Goal: Transaction & Acquisition: Purchase product/service

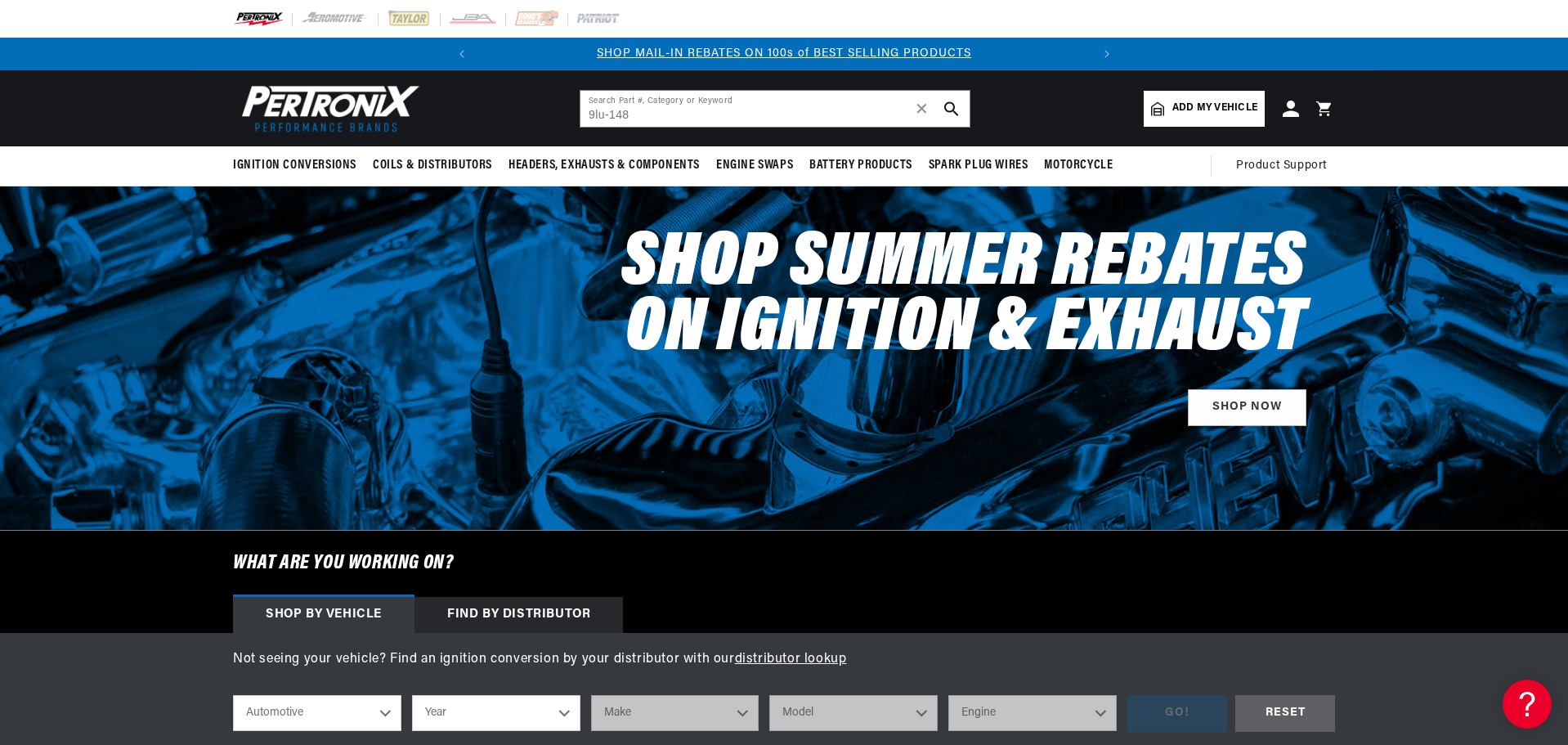
type input "9lu-148"
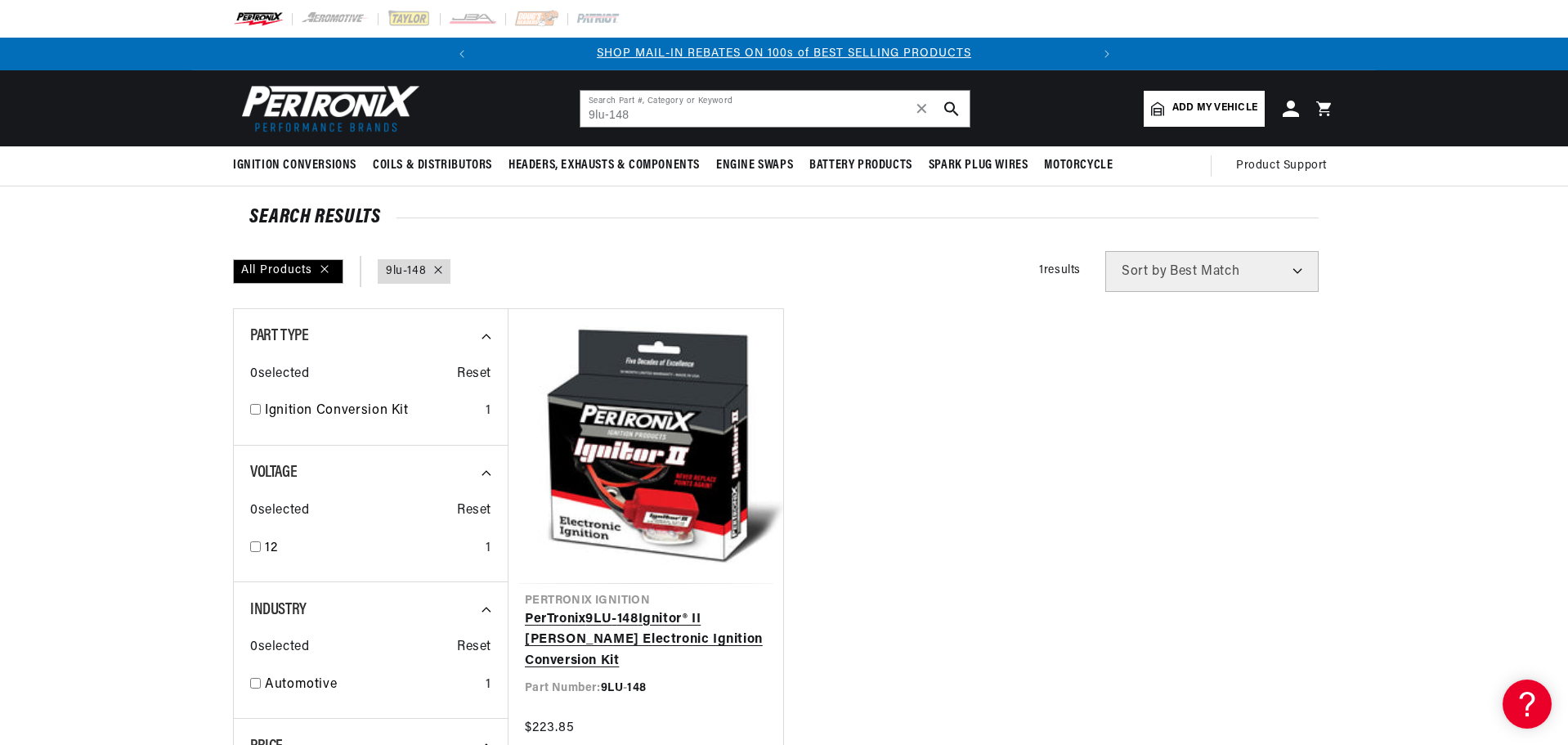
click at [698, 609] on link "PerTronix 9LU - 148 Ignitor® II Lucas Electronic Ignition Conversion Kit" at bounding box center [645, 640] width 242 height 63
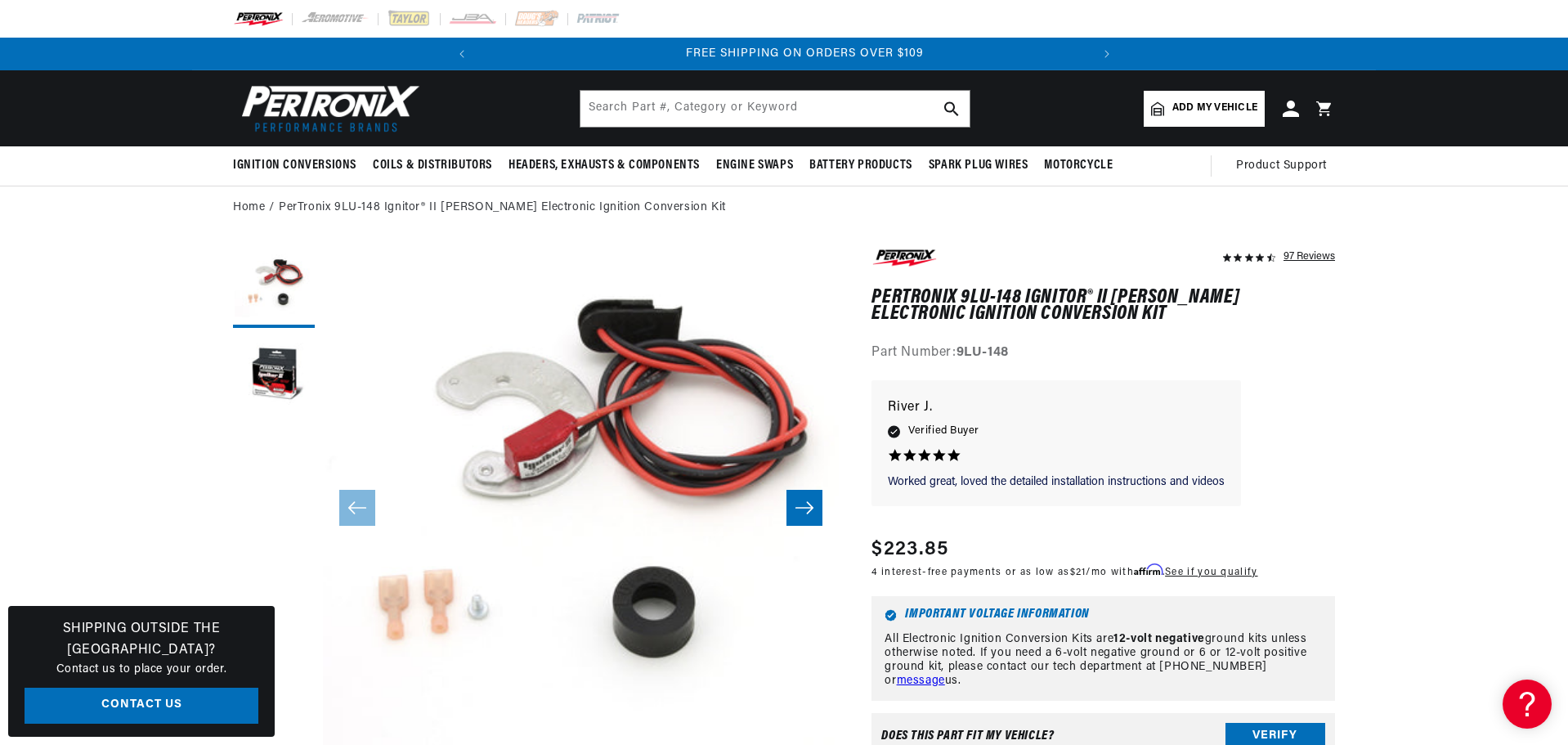
scroll to position [0, 611]
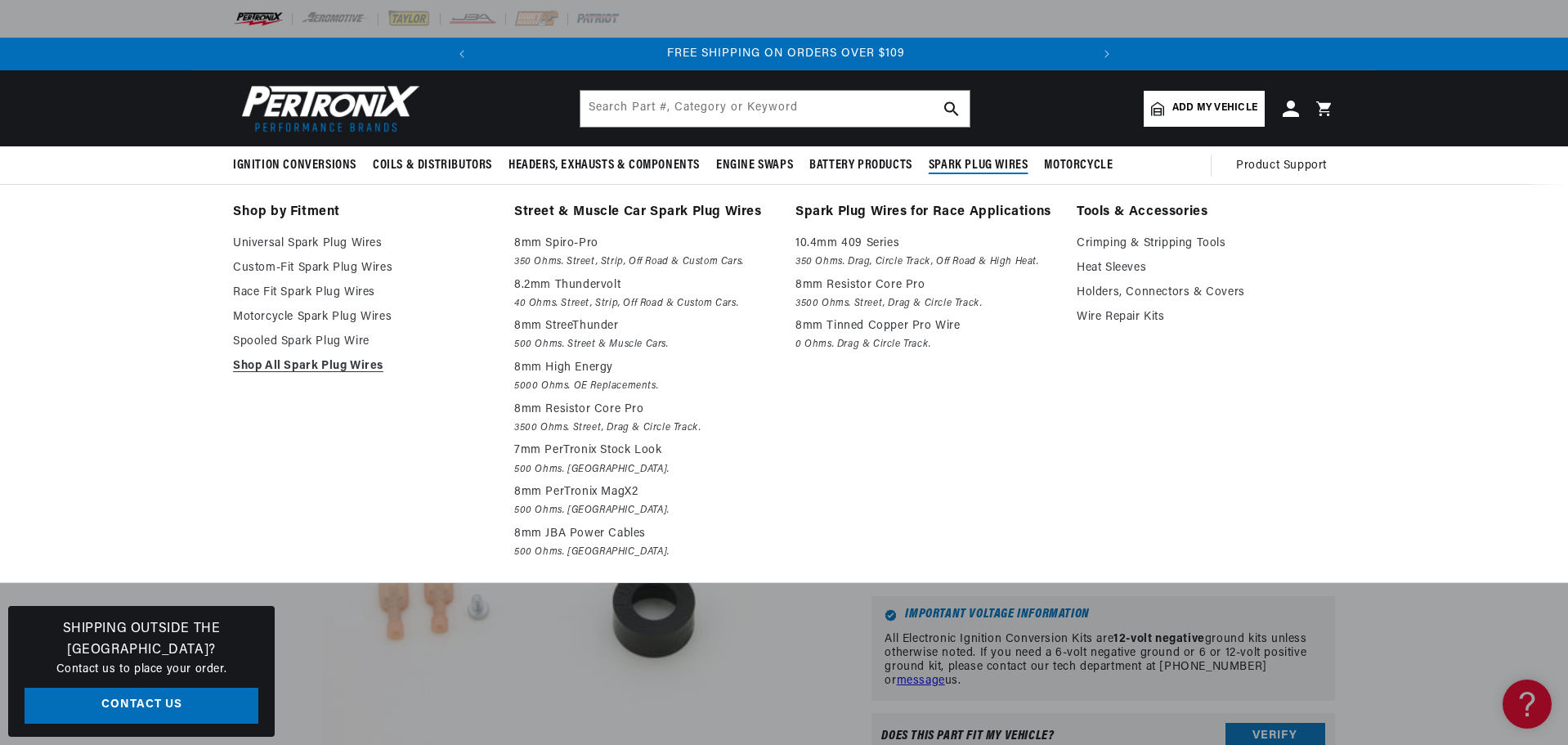
click at [984, 168] on span "Spark Plug Wires" at bounding box center [979, 166] width 100 height 17
click at [363, 239] on link "Universal Spark Plug Wires" at bounding box center [361, 243] width 258 height 20
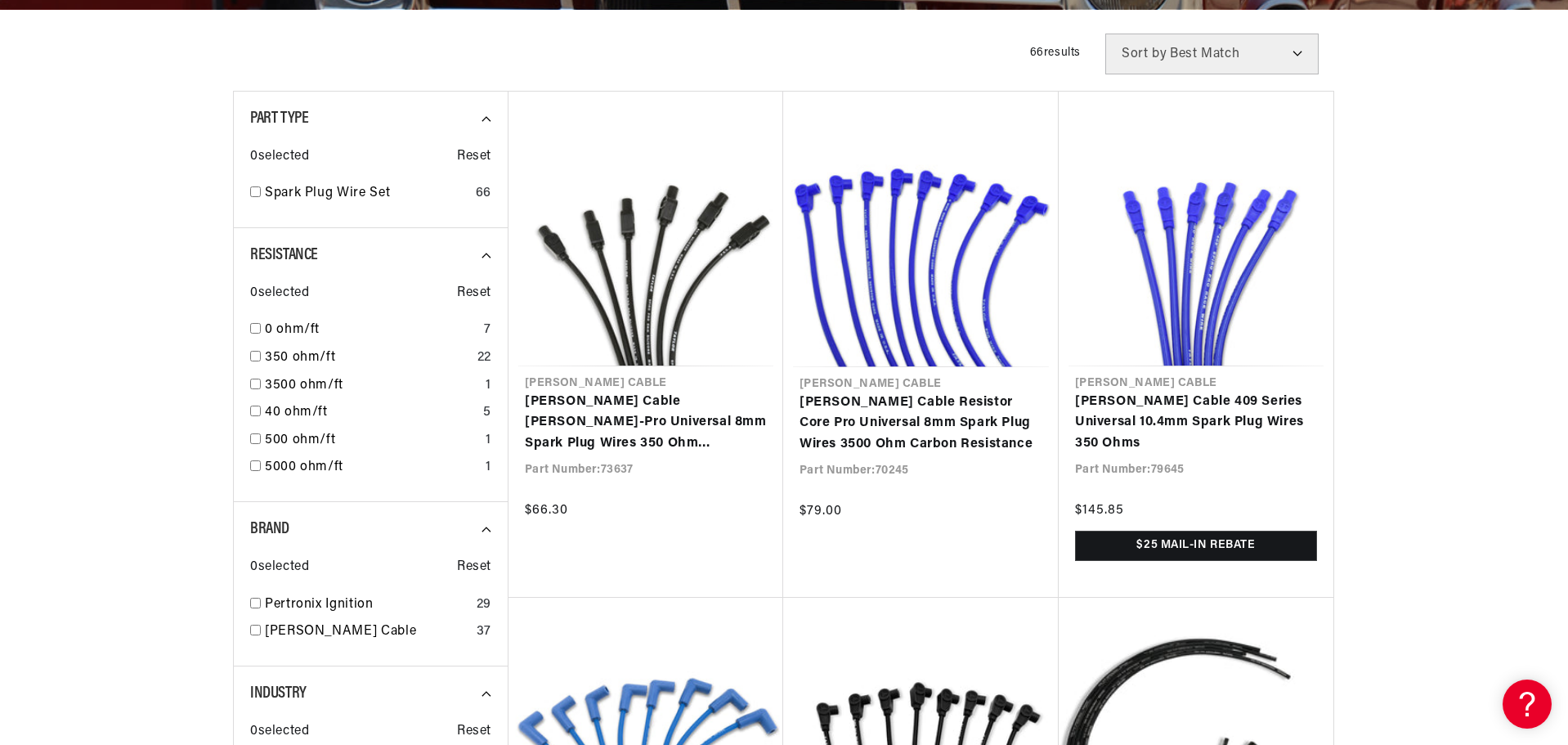
scroll to position [490, 0]
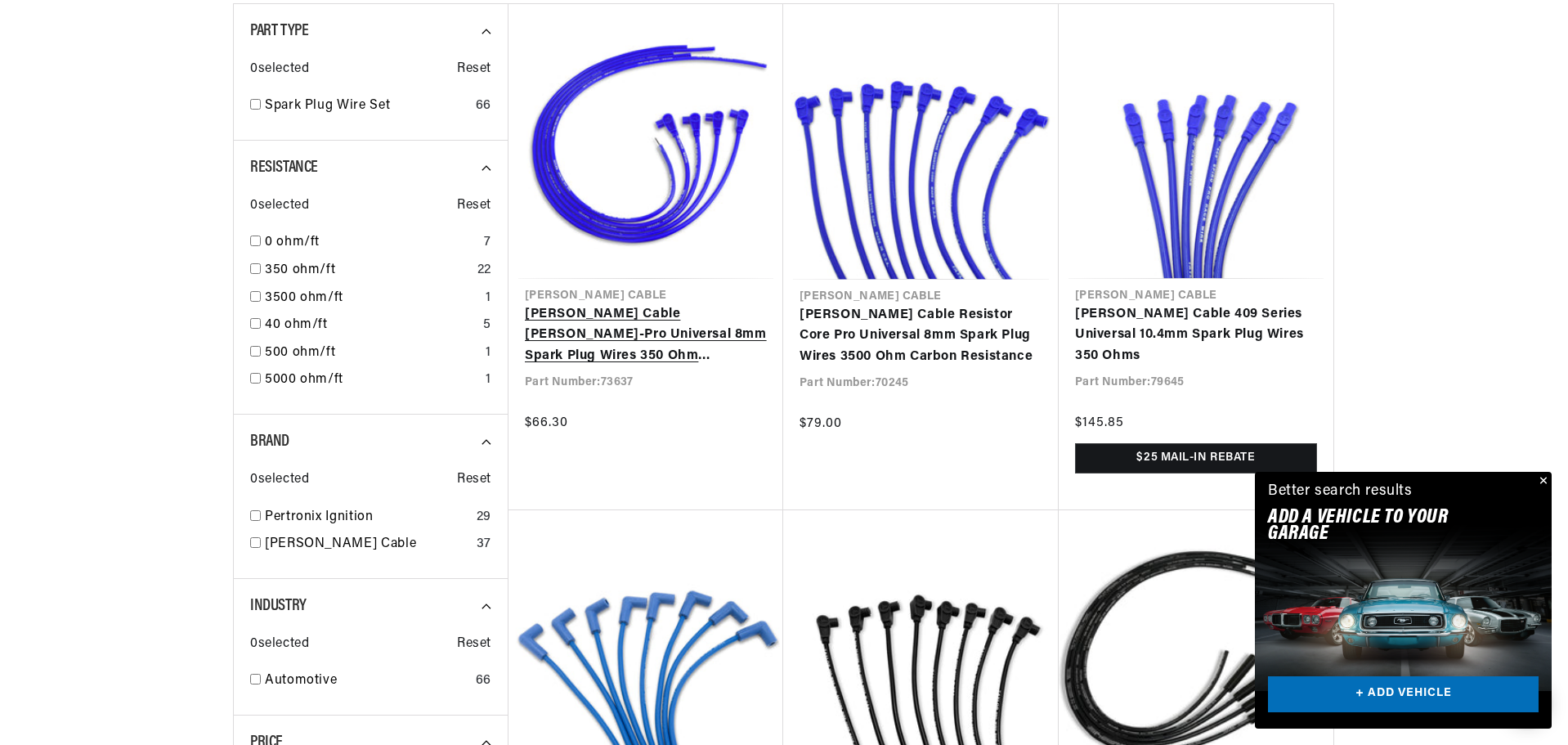
click at [675, 304] on link "Taylor Cable Spiro-Pro Universal 8mm Spark Plug Wires 350 Ohm Suppression" at bounding box center [645, 335] width 242 height 63
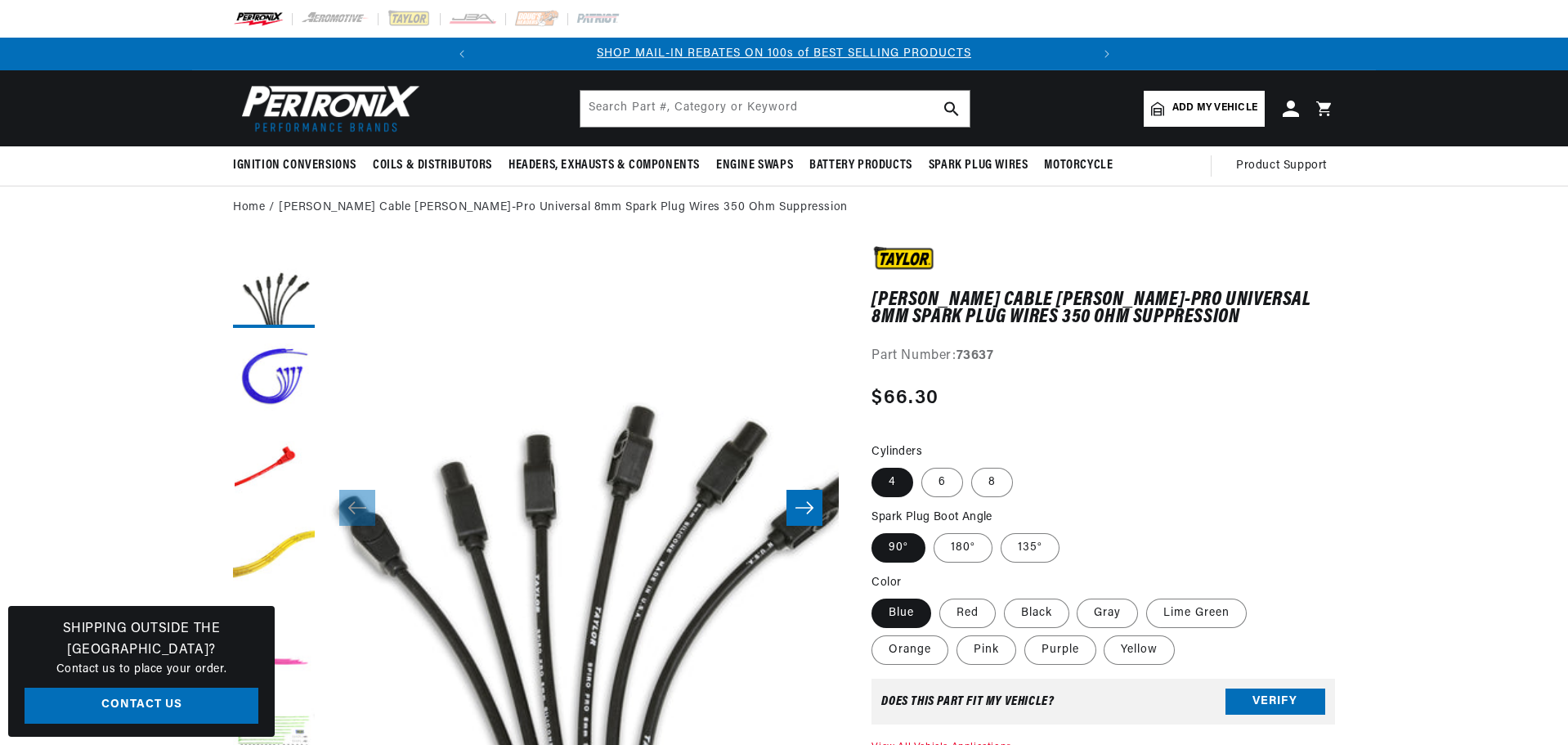
click at [811, 507] on icon "Slide right" at bounding box center [805, 507] width 18 height 12
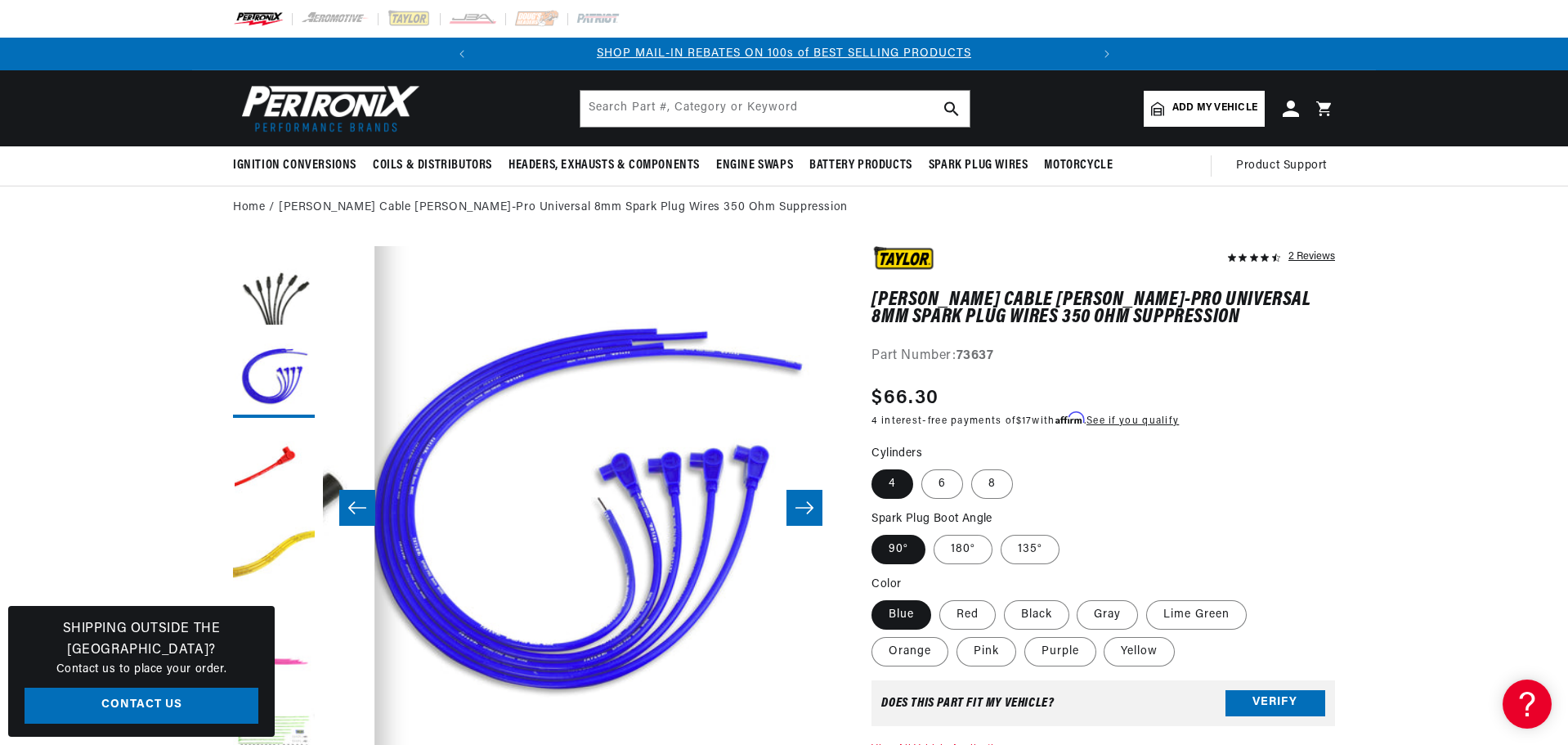
click at [811, 507] on icon "Slide right" at bounding box center [805, 507] width 18 height 12
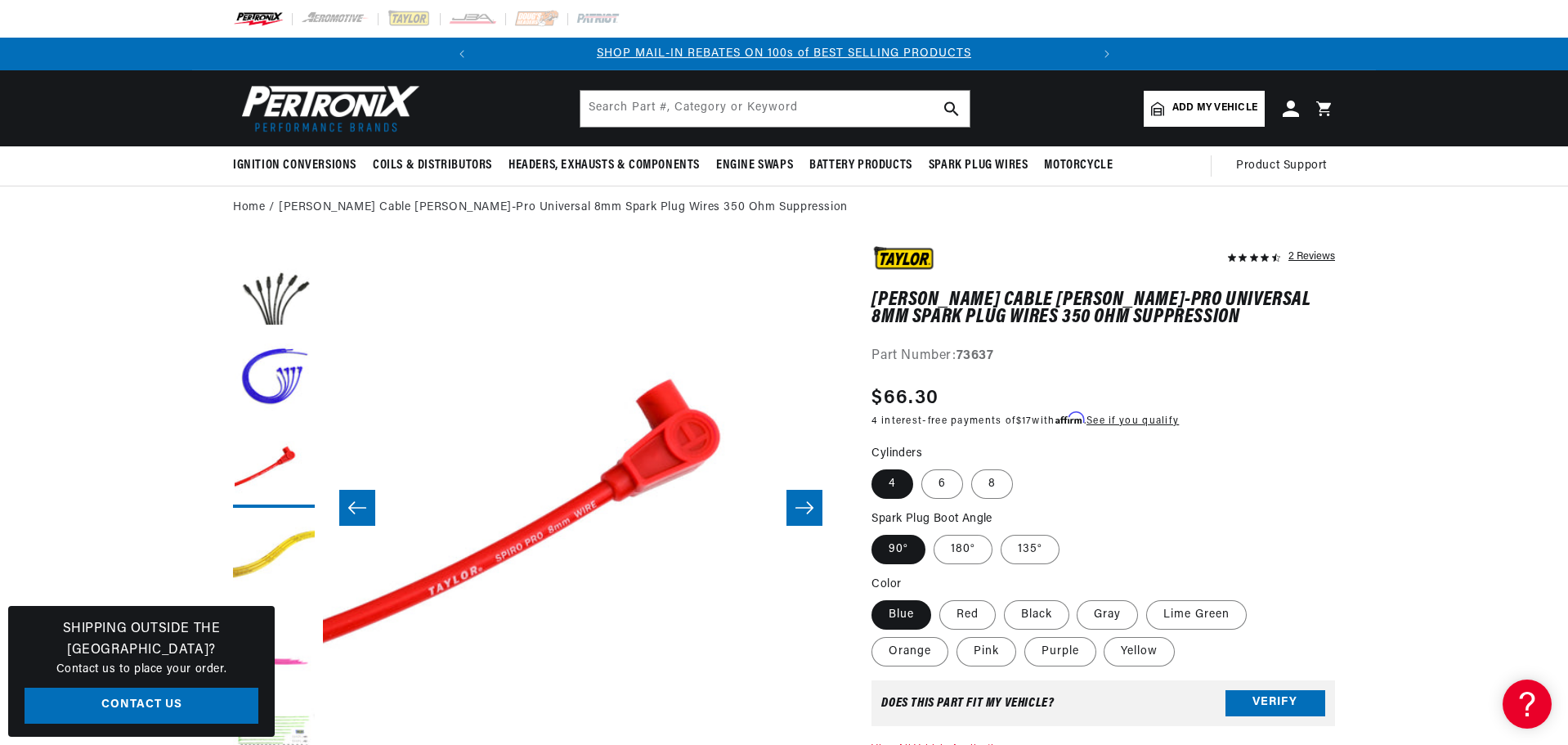
click at [811, 507] on icon "Slide right" at bounding box center [805, 507] width 18 height 12
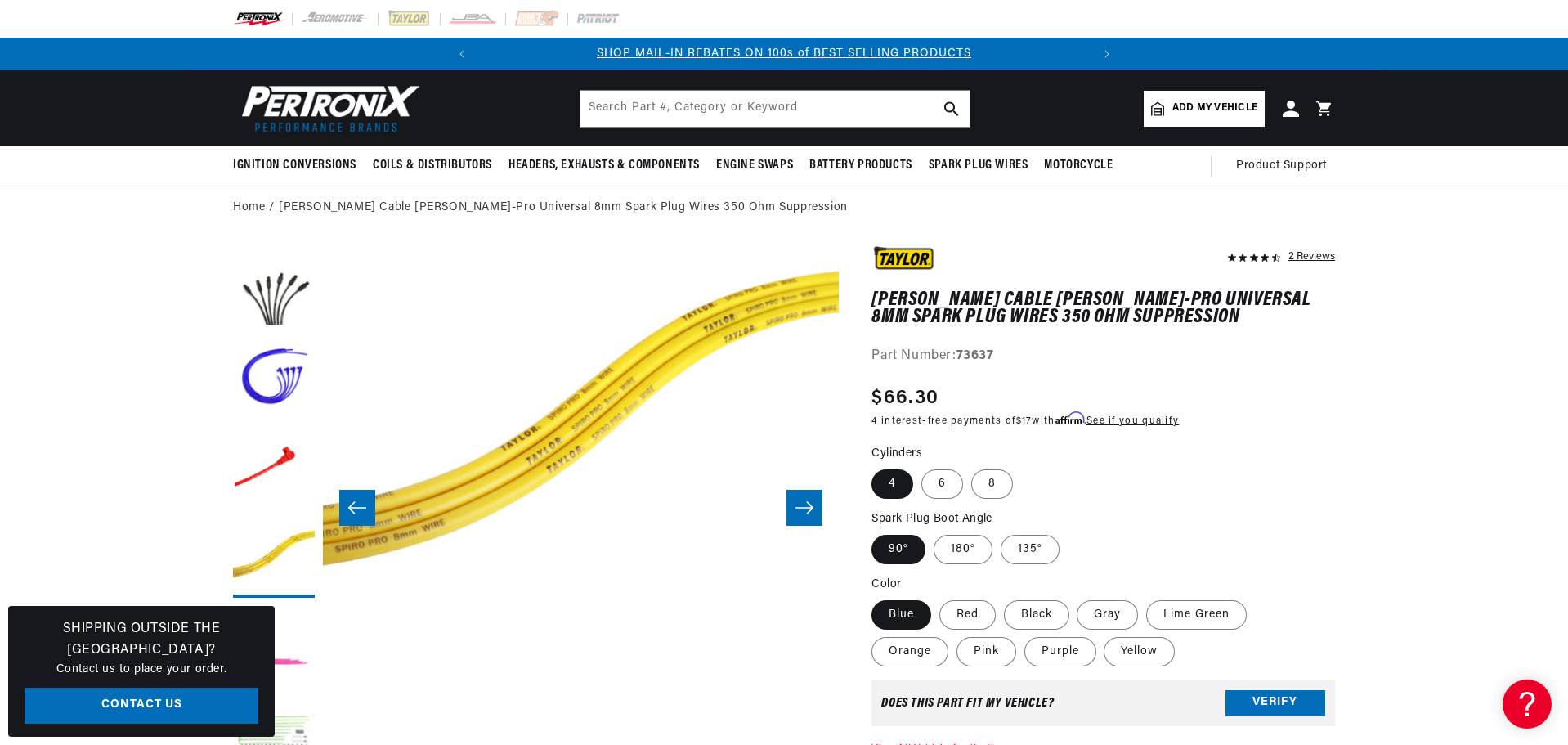
click at [811, 507] on icon "Slide right" at bounding box center [805, 507] width 18 height 12
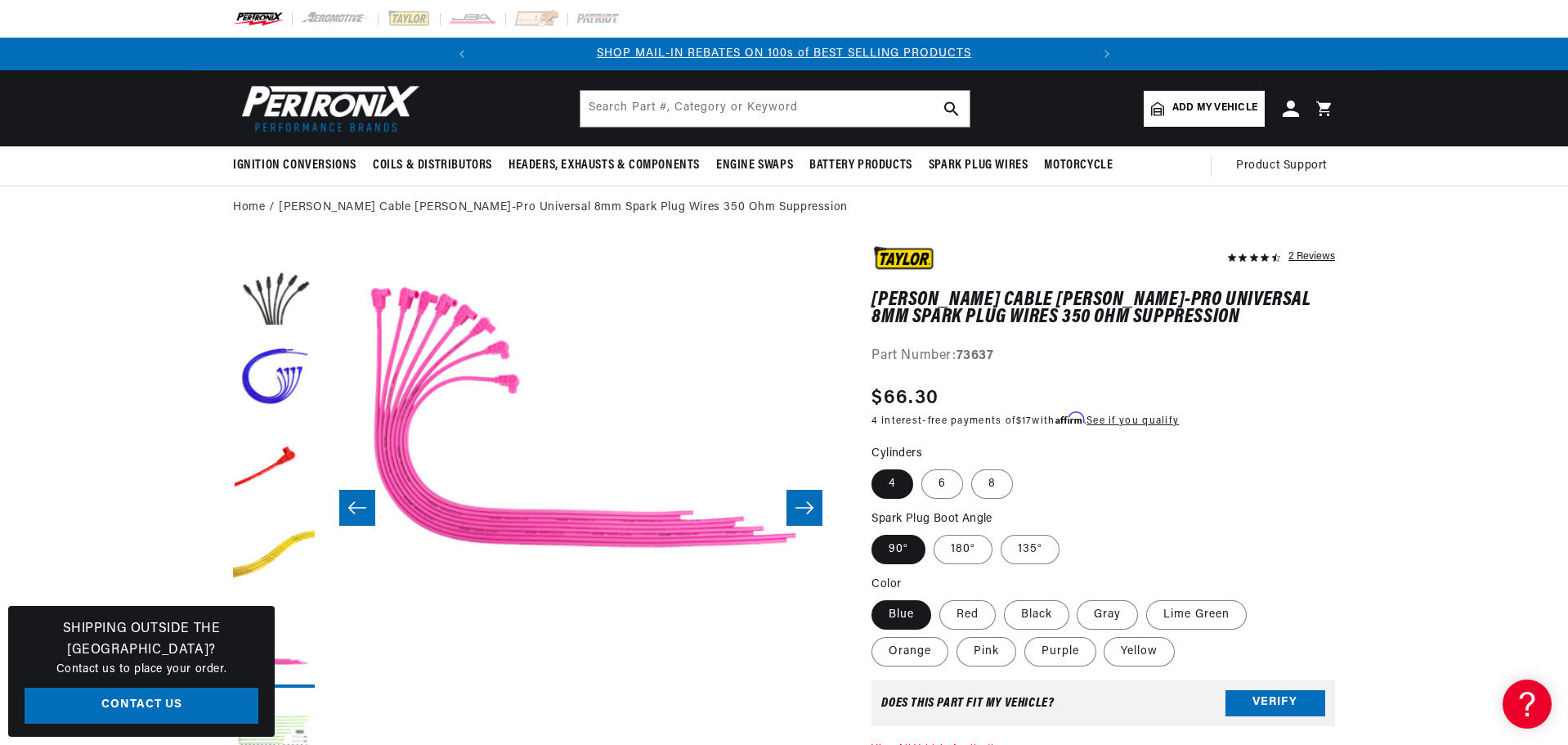
click at [811, 507] on icon "Slide right" at bounding box center [805, 507] width 18 height 12
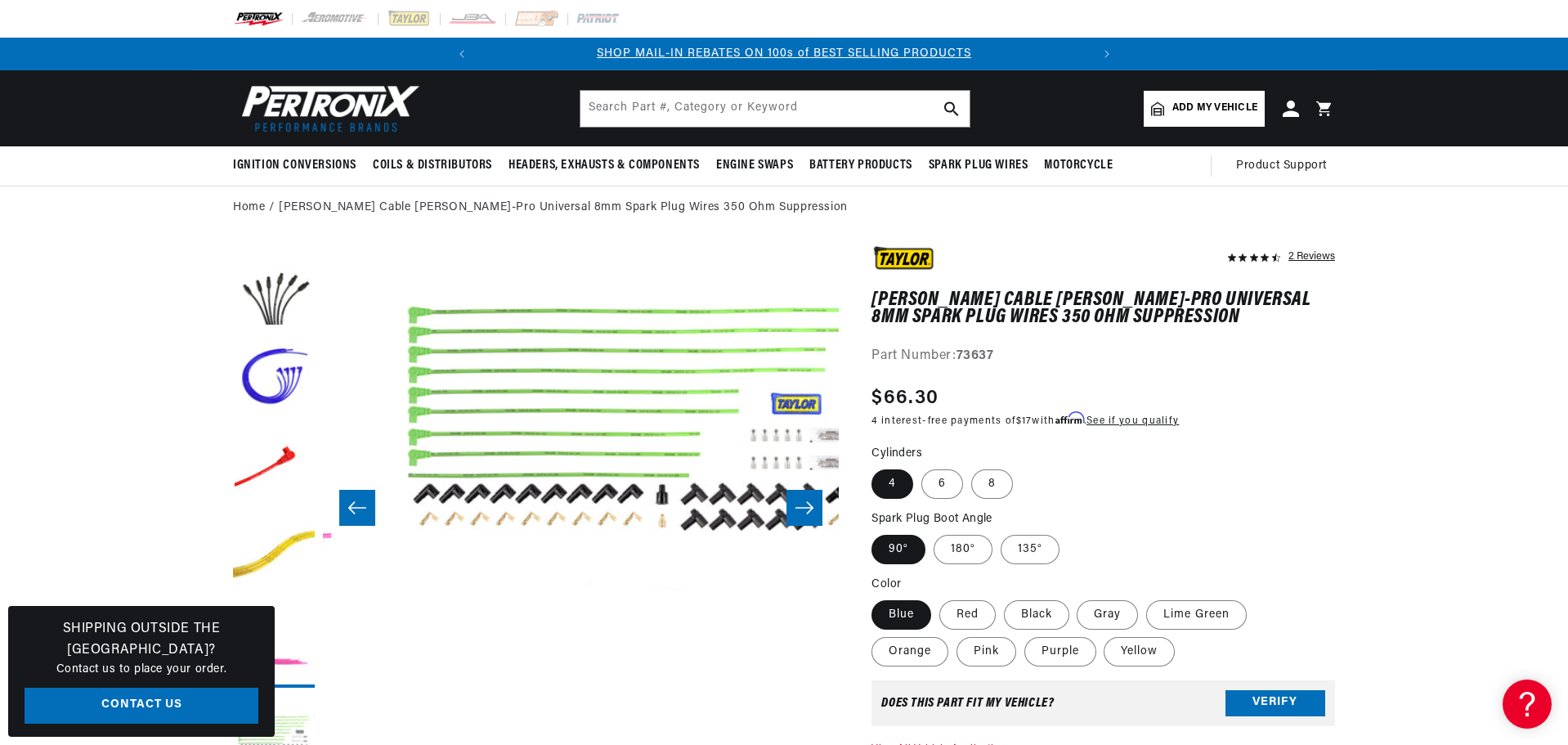
scroll to position [0, 2581]
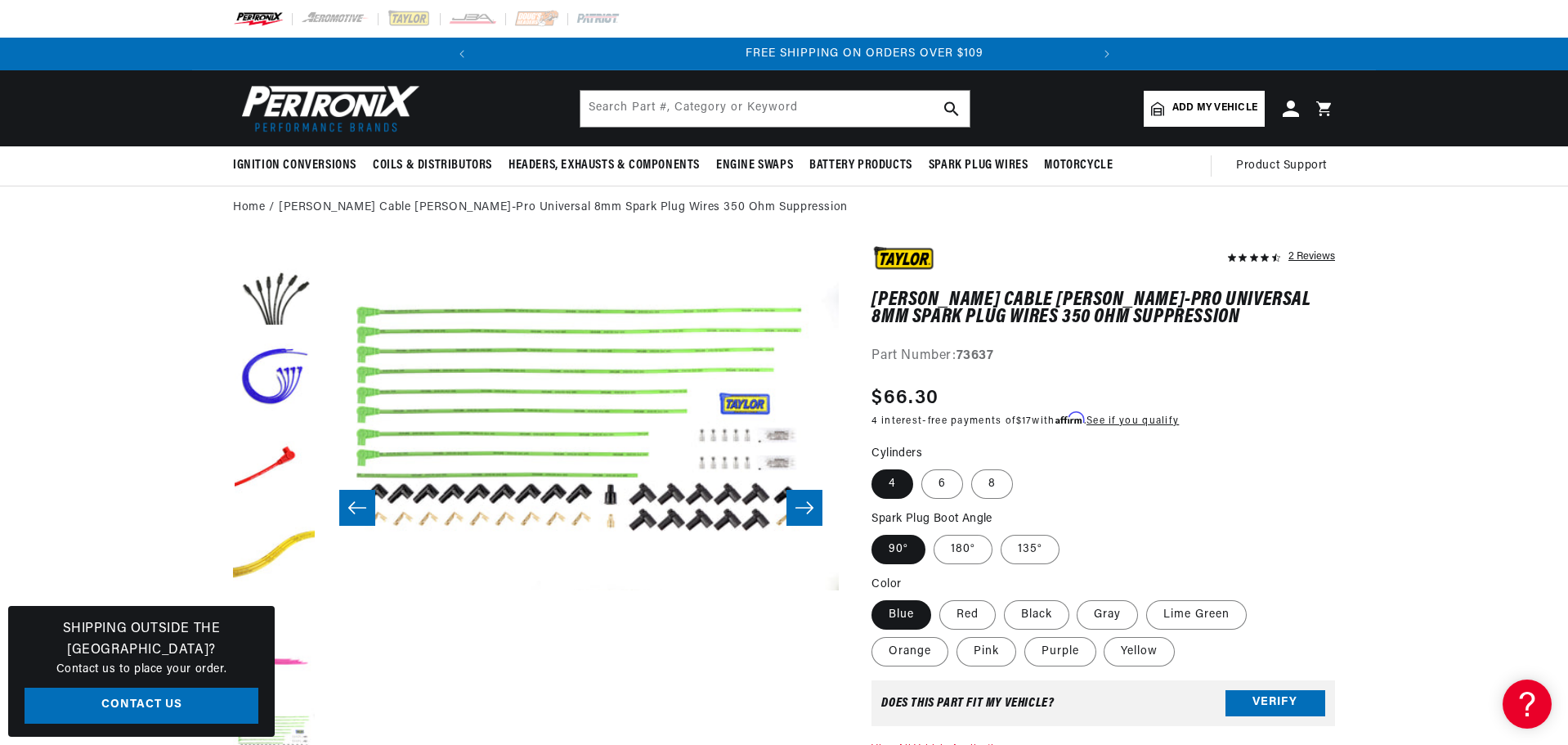
click at [811, 507] on icon "Slide right" at bounding box center [805, 507] width 18 height 12
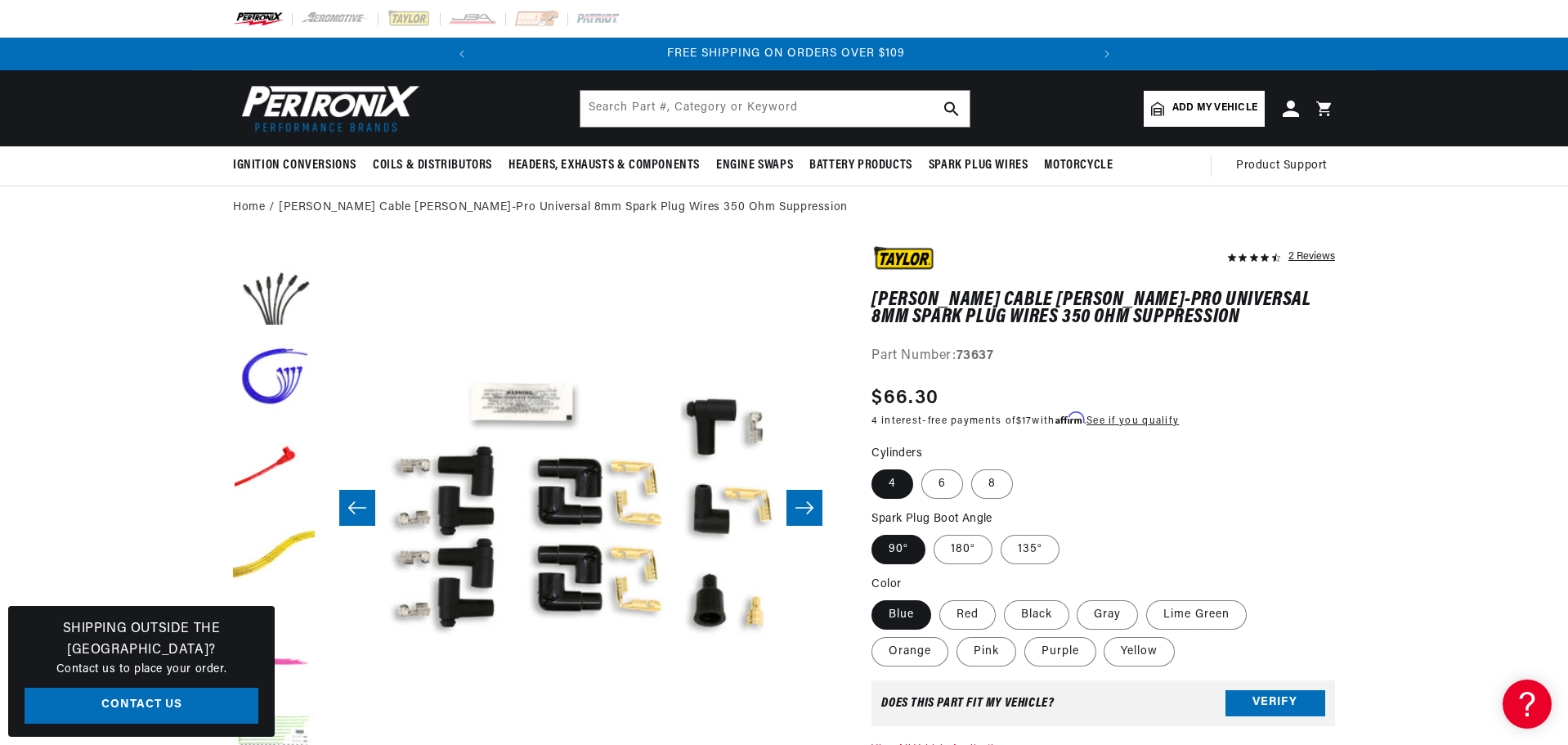
click at [811, 507] on icon "Slide right" at bounding box center [805, 507] width 18 height 12
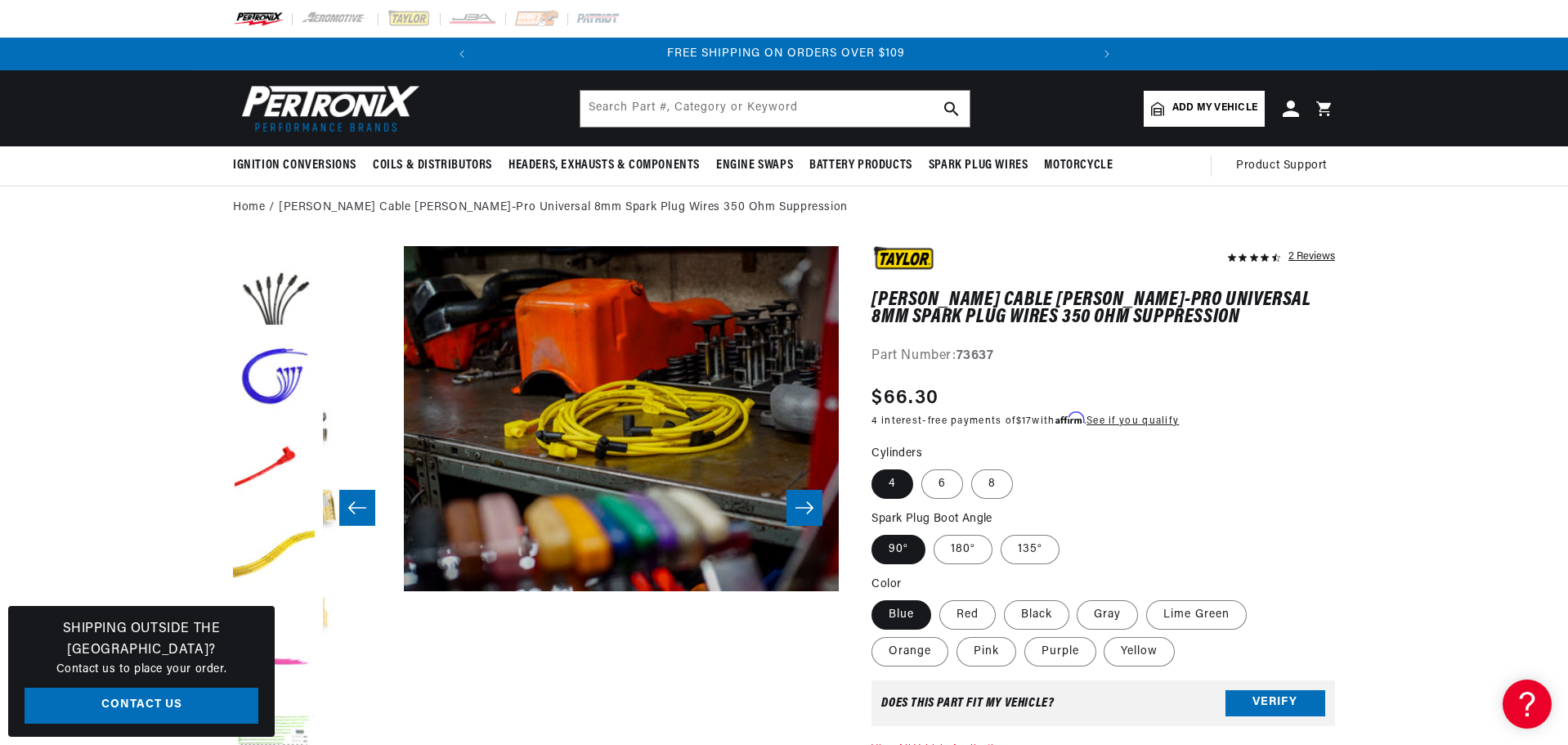
scroll to position [0, 3614]
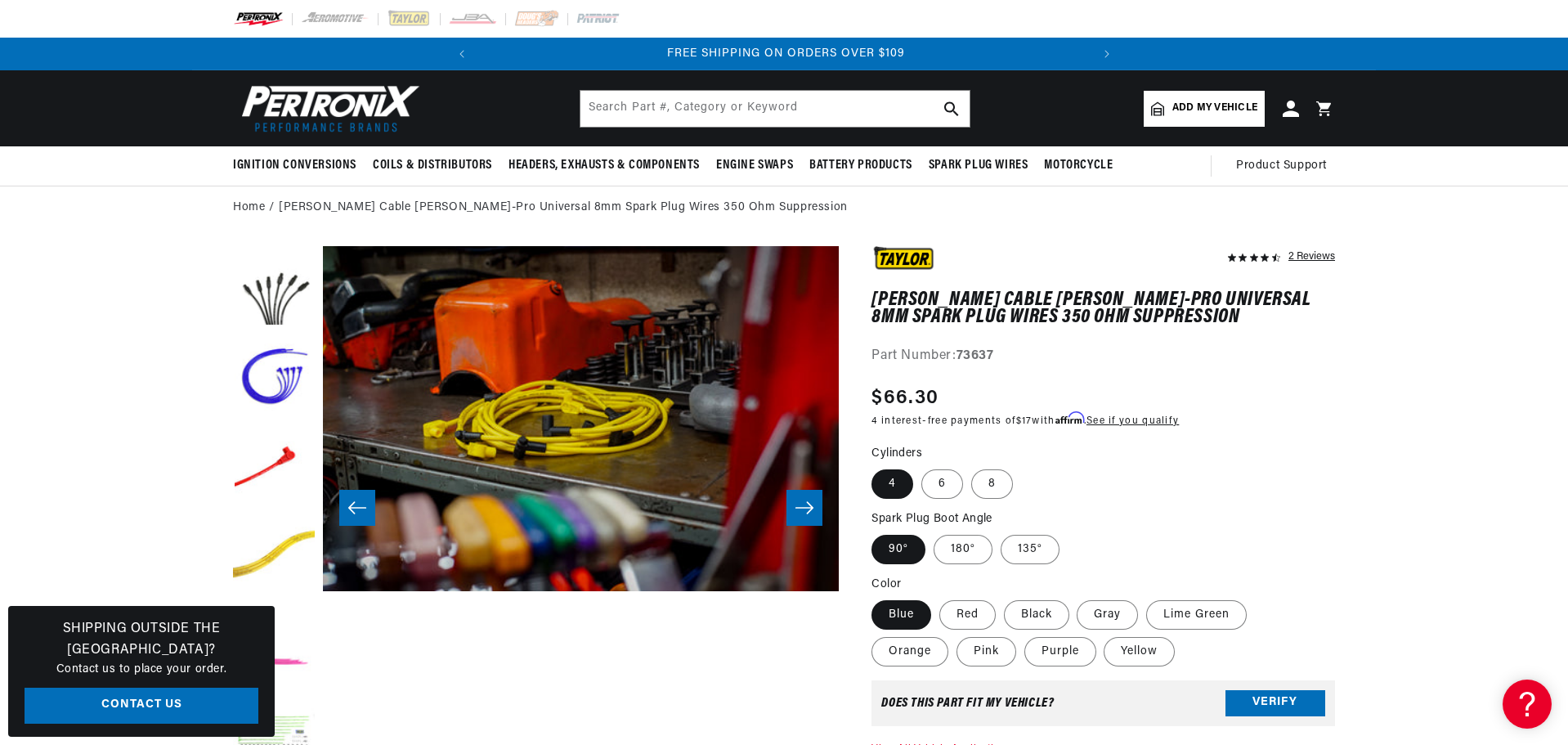
click at [811, 507] on icon "Slide right" at bounding box center [805, 507] width 18 height 12
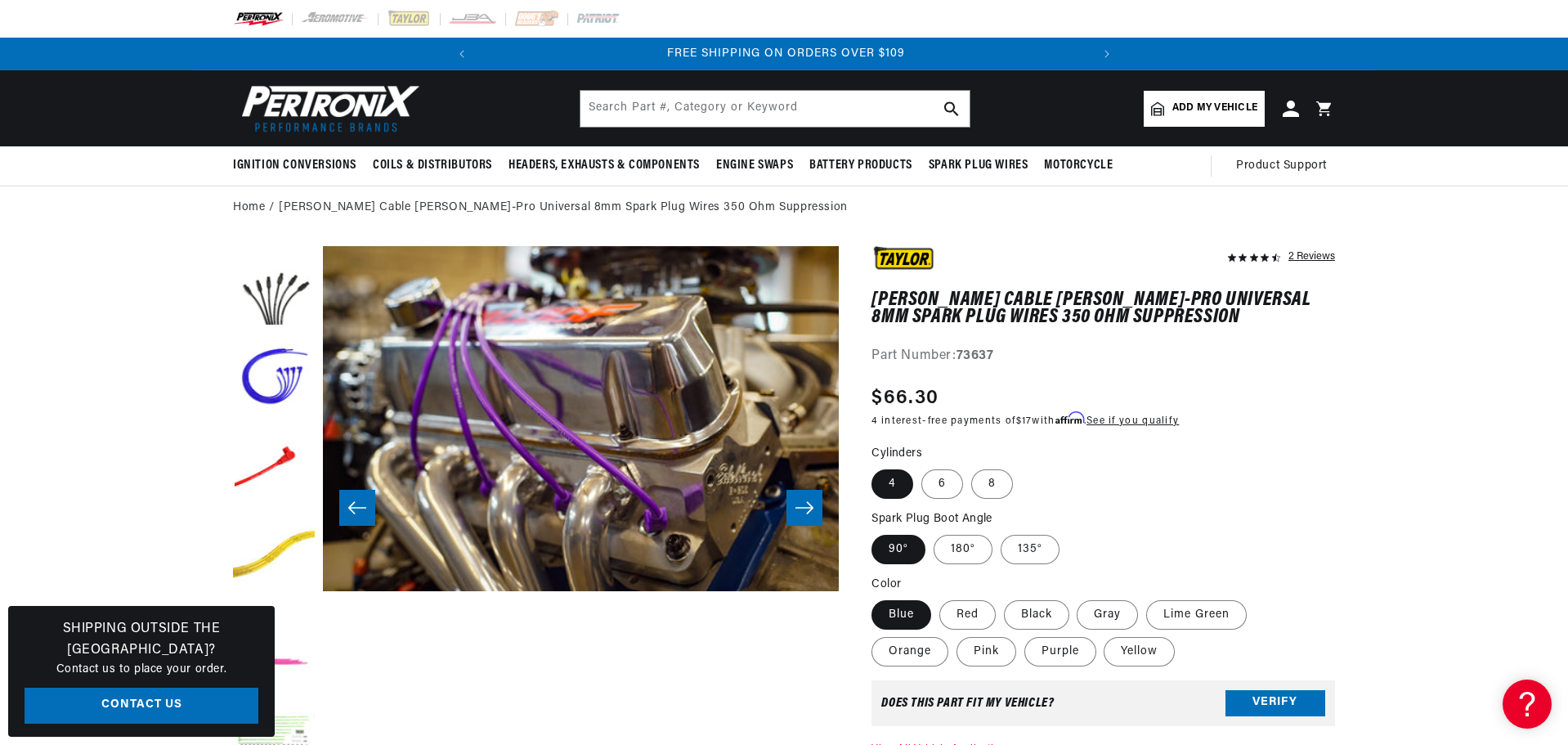
click at [811, 507] on icon "Slide right" at bounding box center [805, 507] width 18 height 12
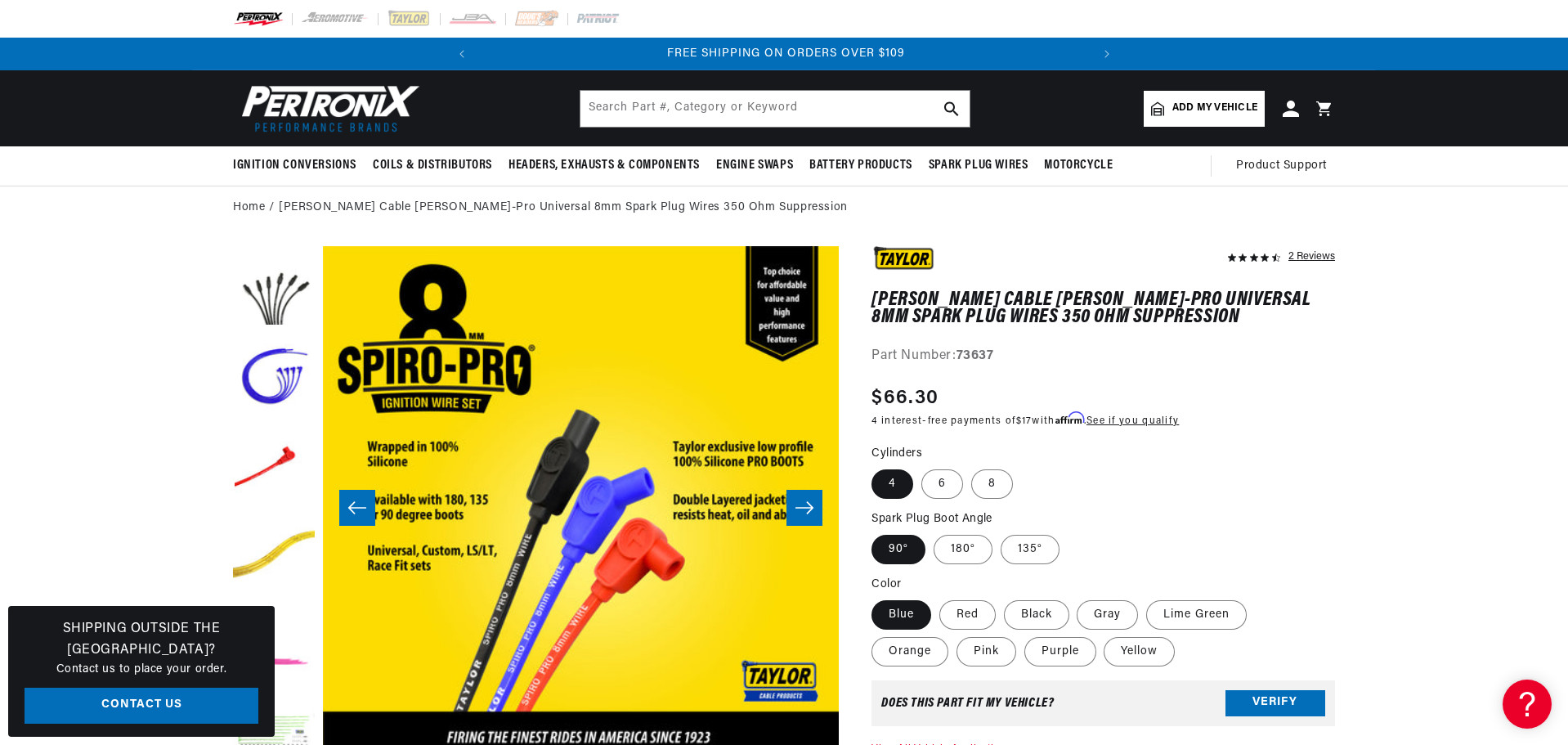
click at [811, 507] on icon "Slide right" at bounding box center [805, 507] width 18 height 12
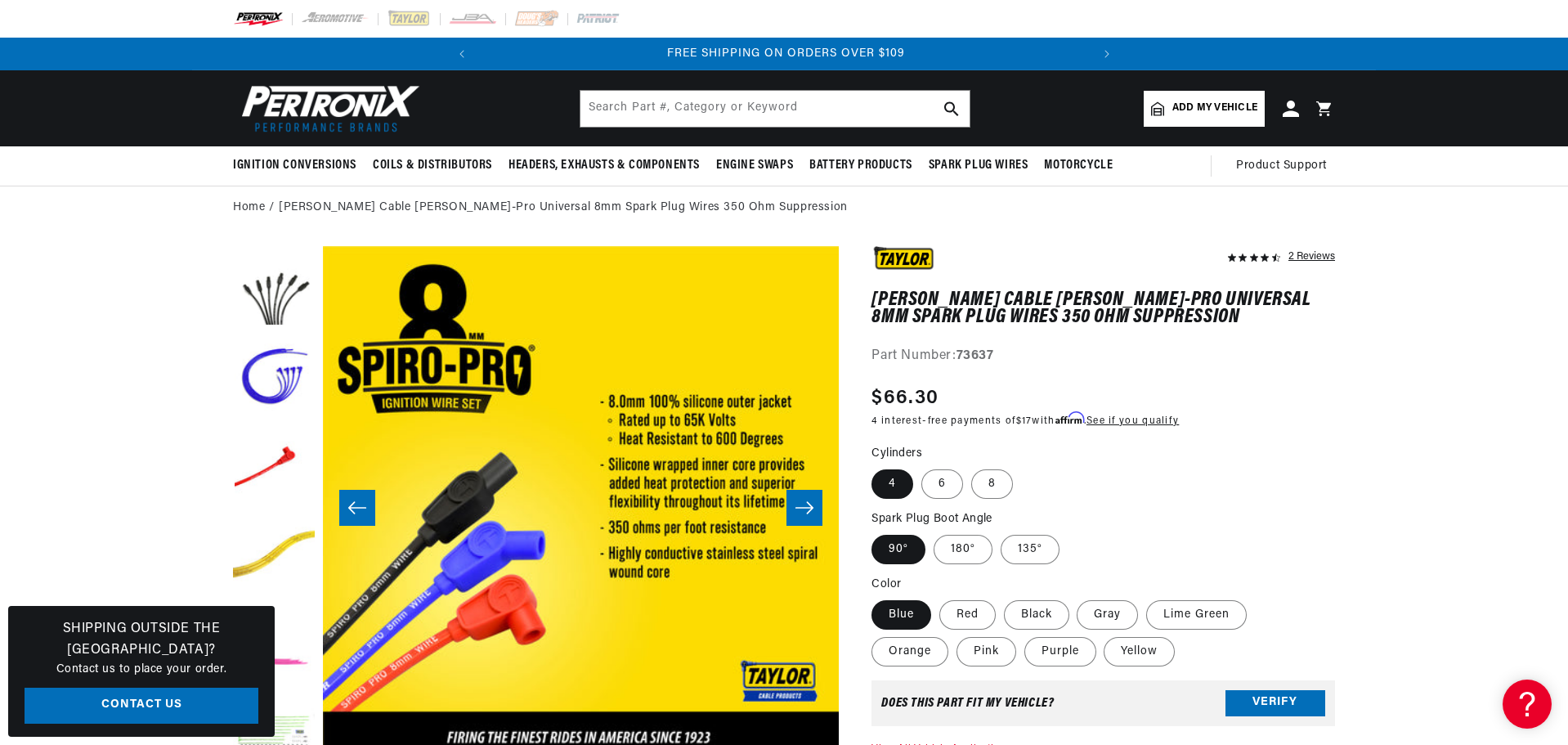
click at [811, 507] on icon "Slide right" at bounding box center [805, 507] width 18 height 12
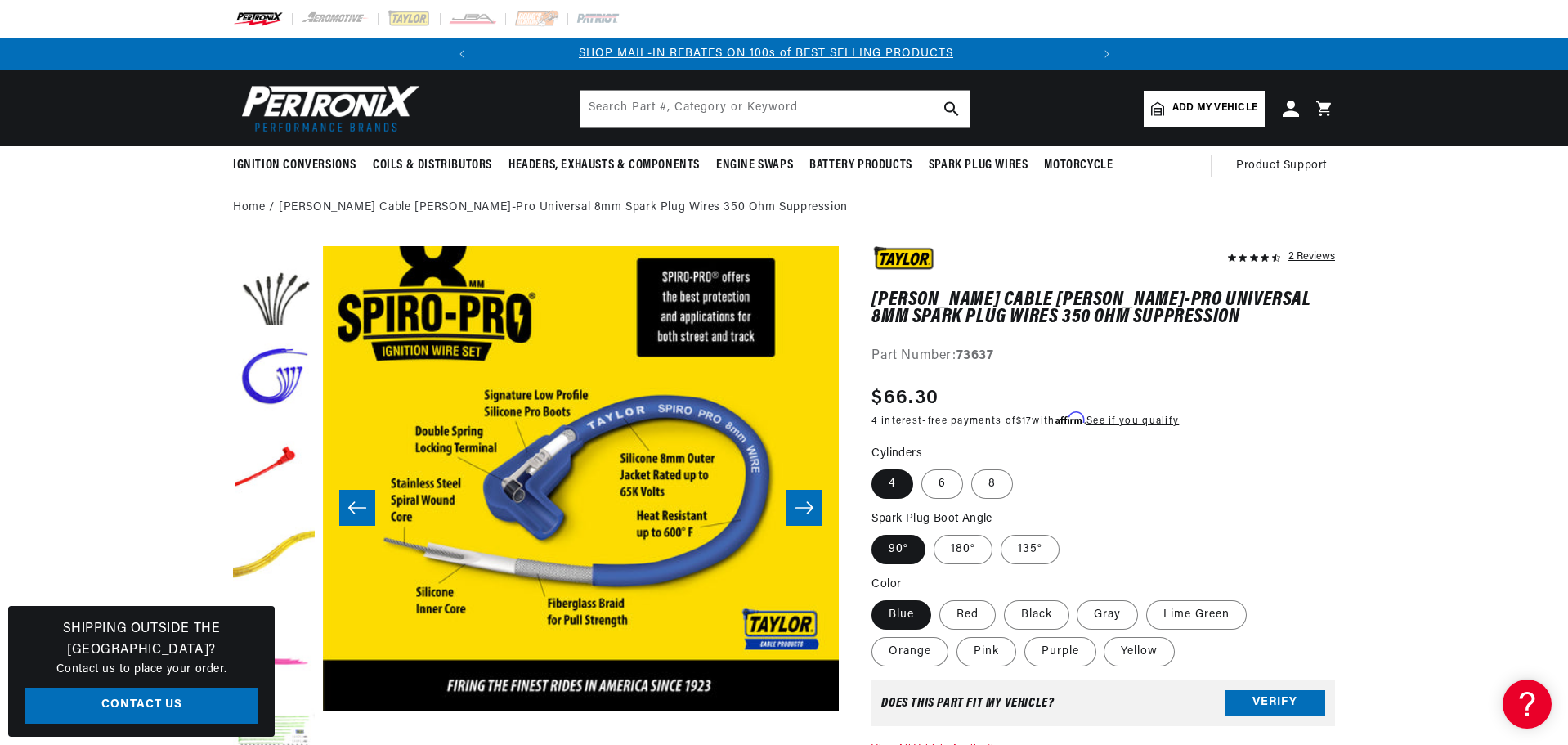
scroll to position [0, 0]
click at [802, 503] on icon "Slide right" at bounding box center [805, 507] width 20 height 16
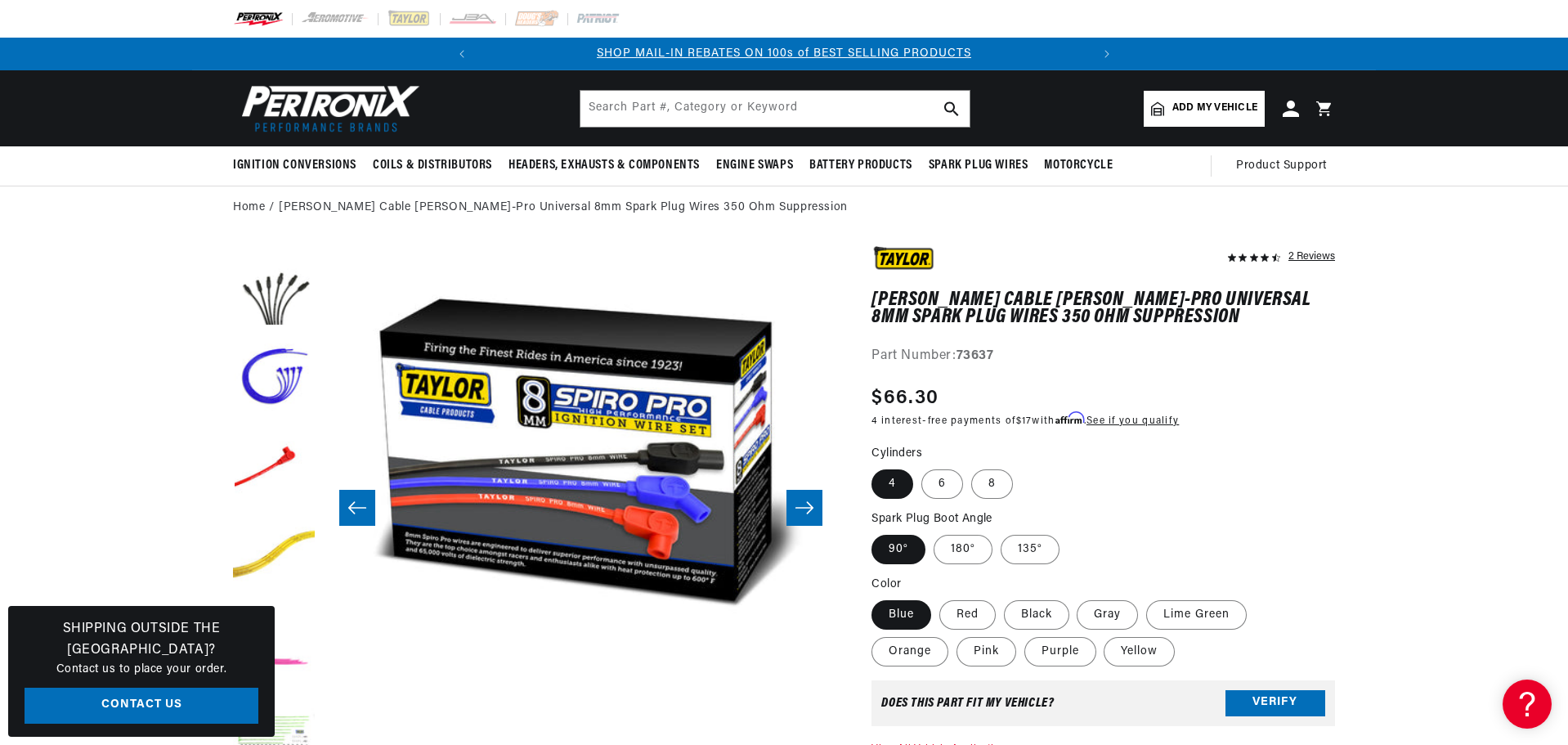
click at [802, 503] on icon "Slide right" at bounding box center [805, 507] width 20 height 16
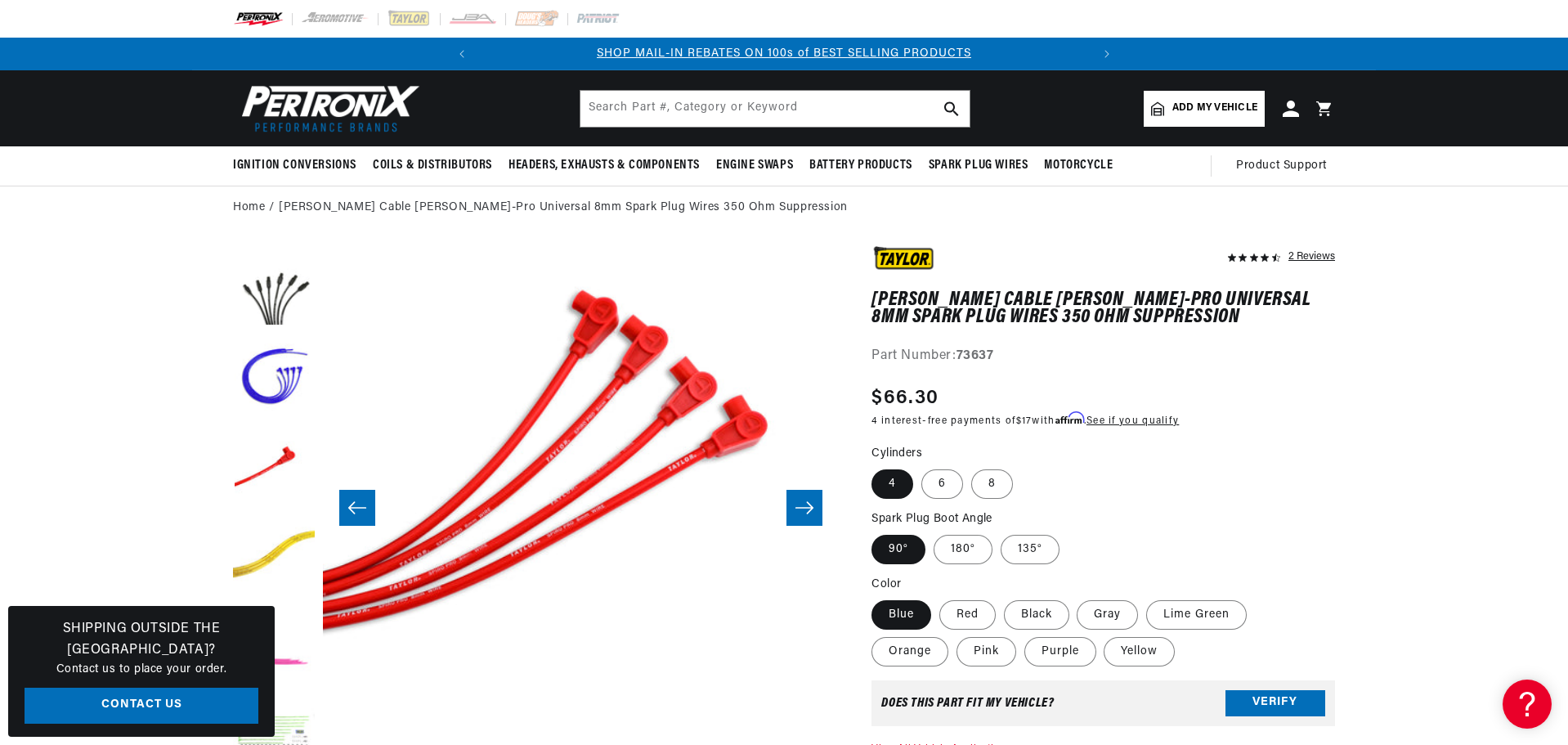
click at [802, 503] on icon "Slide right" at bounding box center [805, 507] width 20 height 16
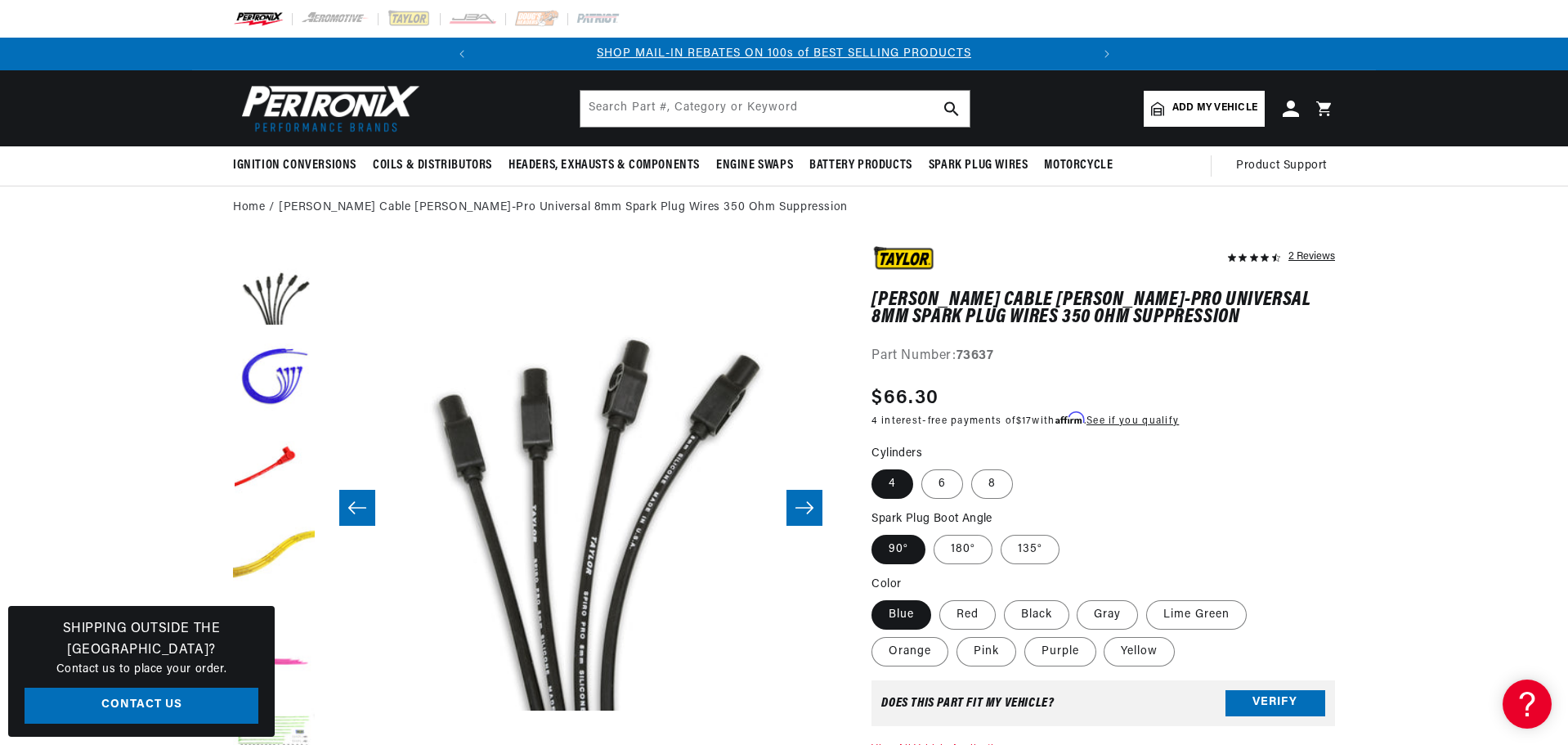
click at [802, 503] on icon "Slide right" at bounding box center [805, 507] width 20 height 16
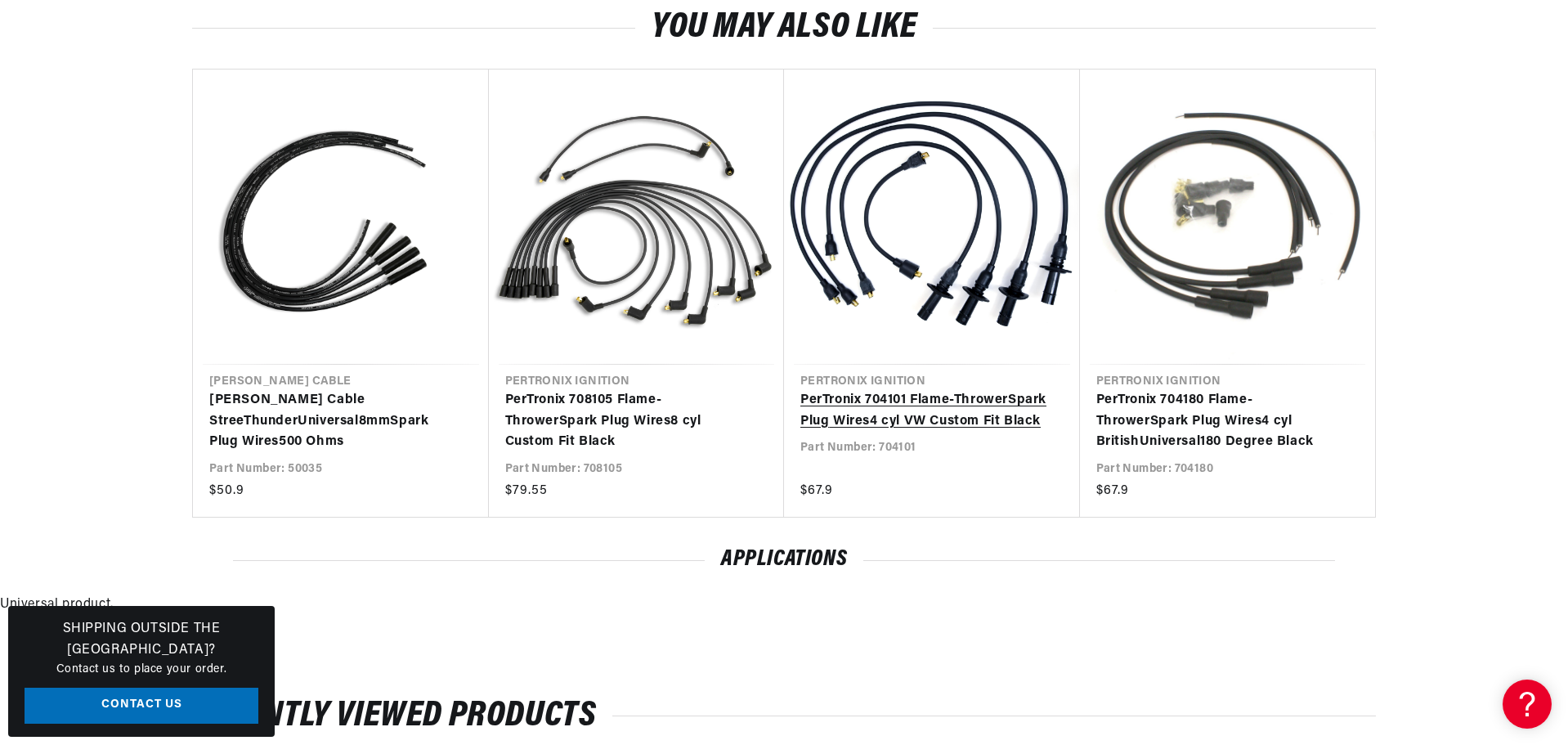
scroll to position [0, 611]
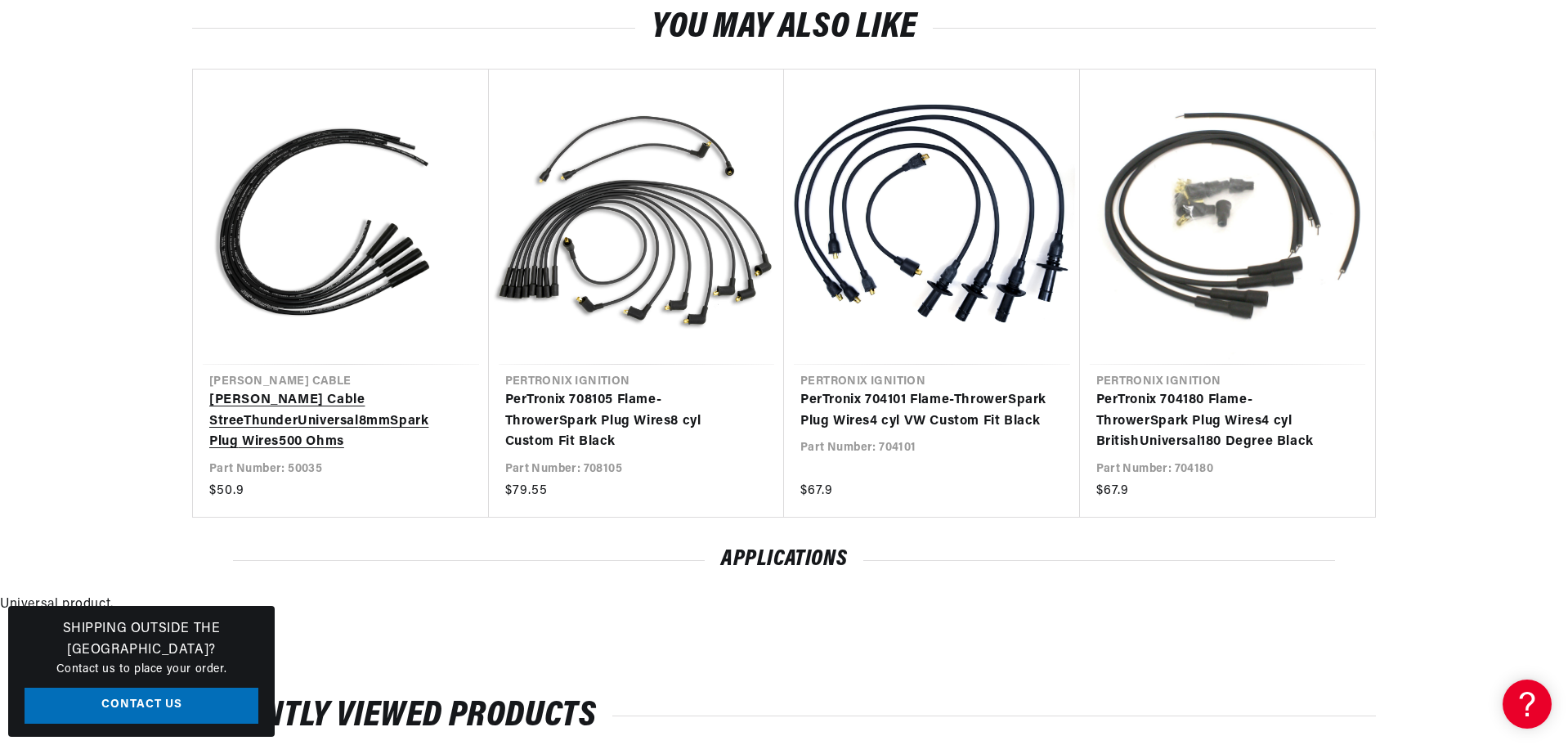
click at [317, 402] on link "Taylor Cable StreeThunder Universal 8mm Spark Plug Wires 500 Ohms" at bounding box center [332, 421] width 247 height 63
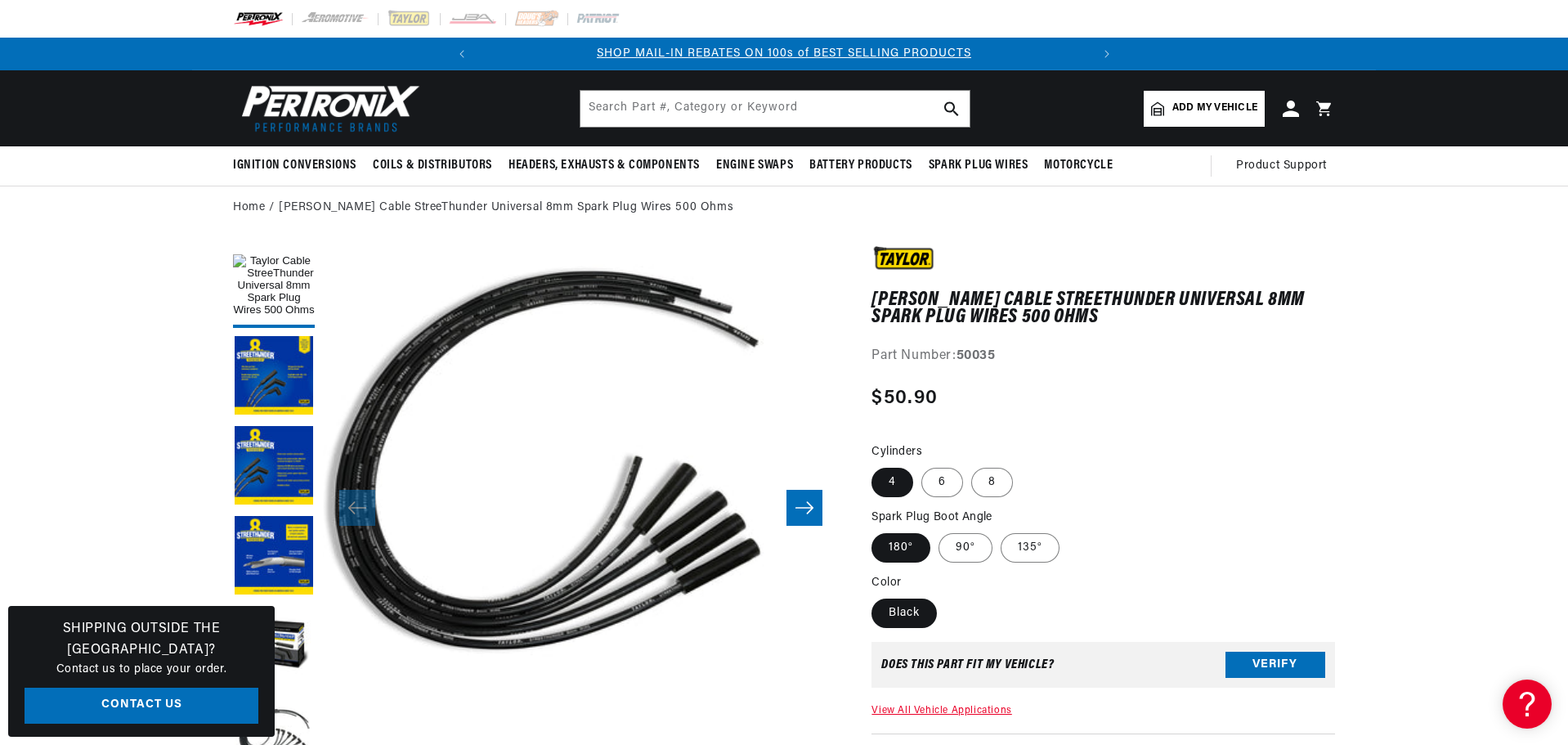
click at [798, 507] on icon "Slide right" at bounding box center [805, 507] width 18 height 12
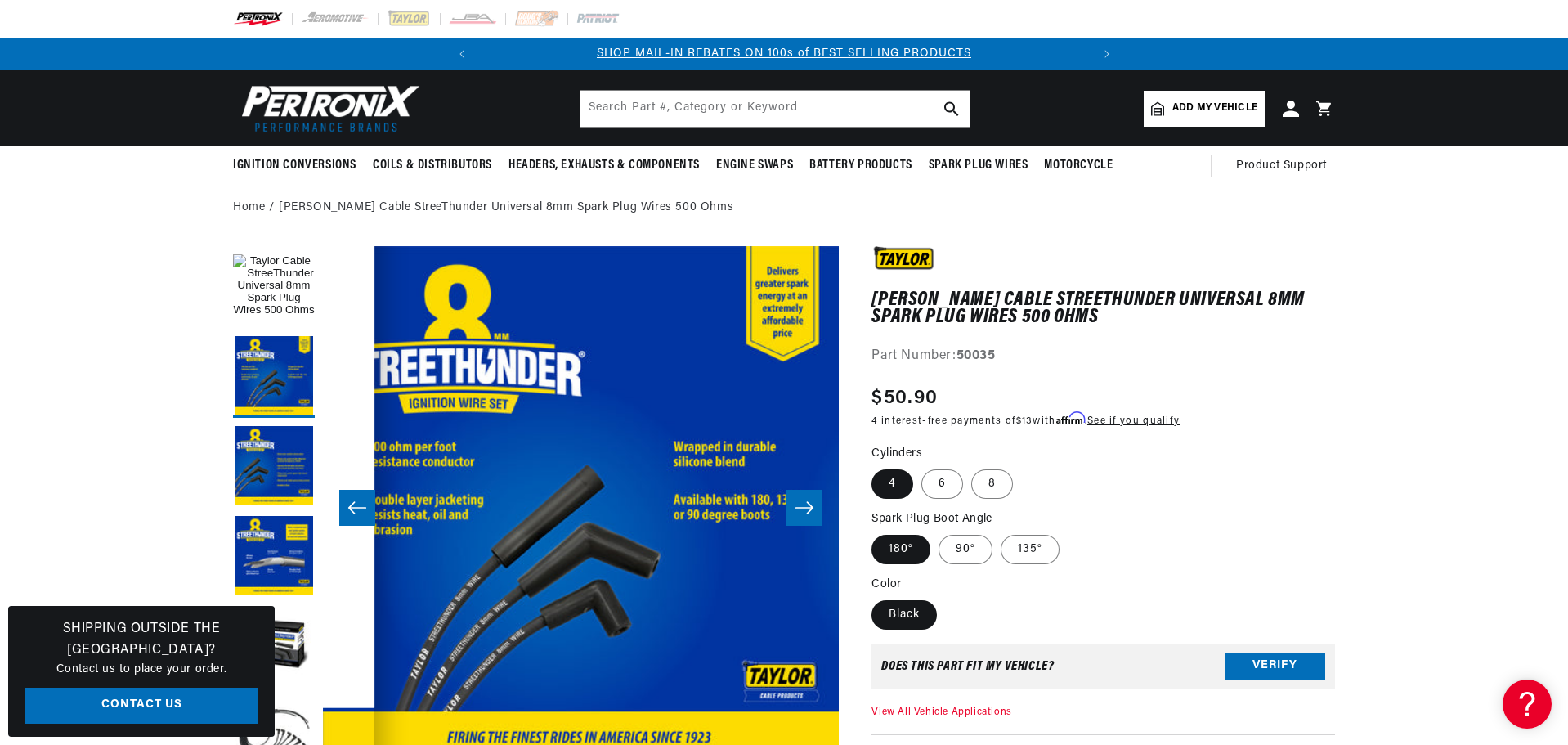
click at [798, 507] on icon "Slide right" at bounding box center [805, 507] width 18 height 12
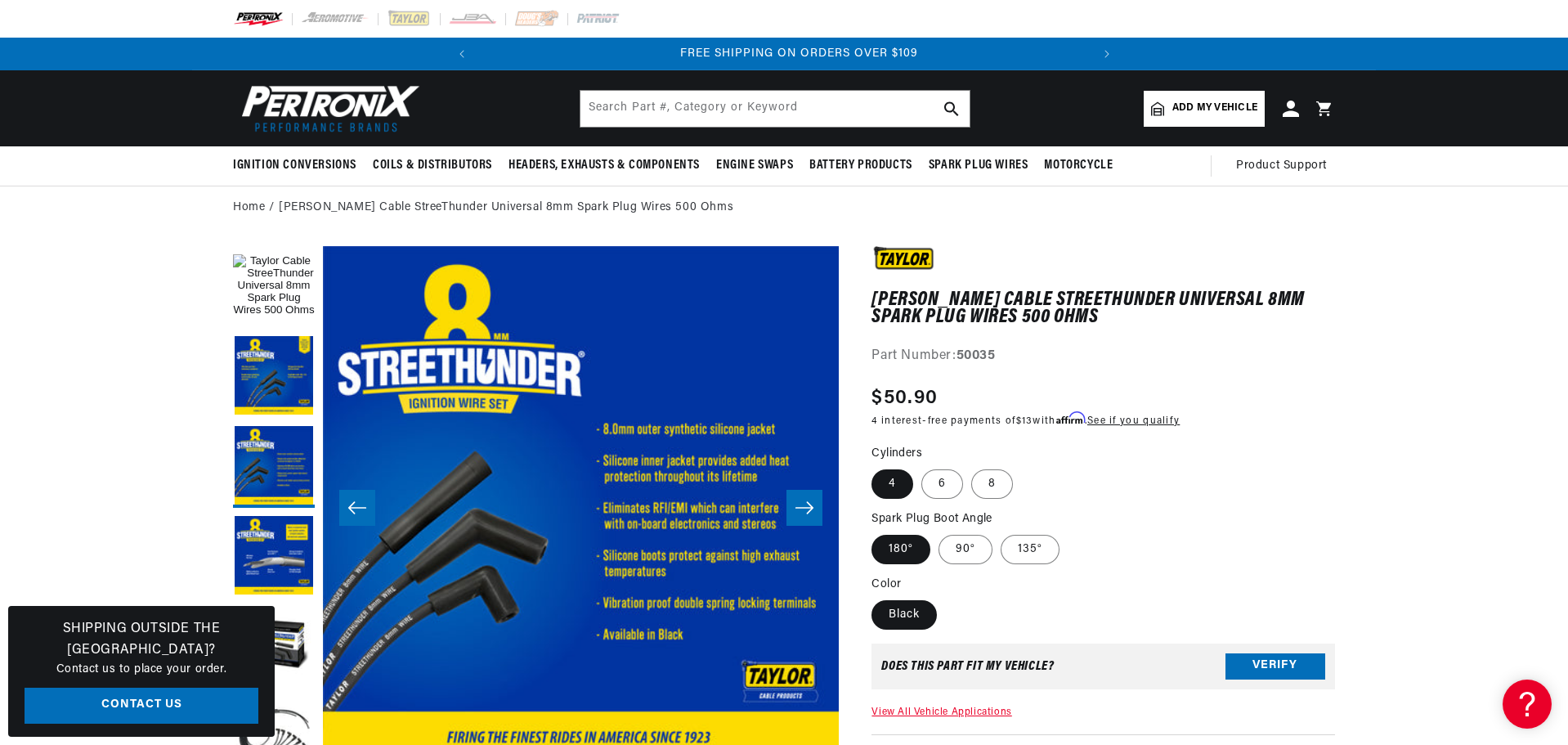
scroll to position [0, 611]
click at [798, 507] on icon "Slide right" at bounding box center [805, 507] width 18 height 12
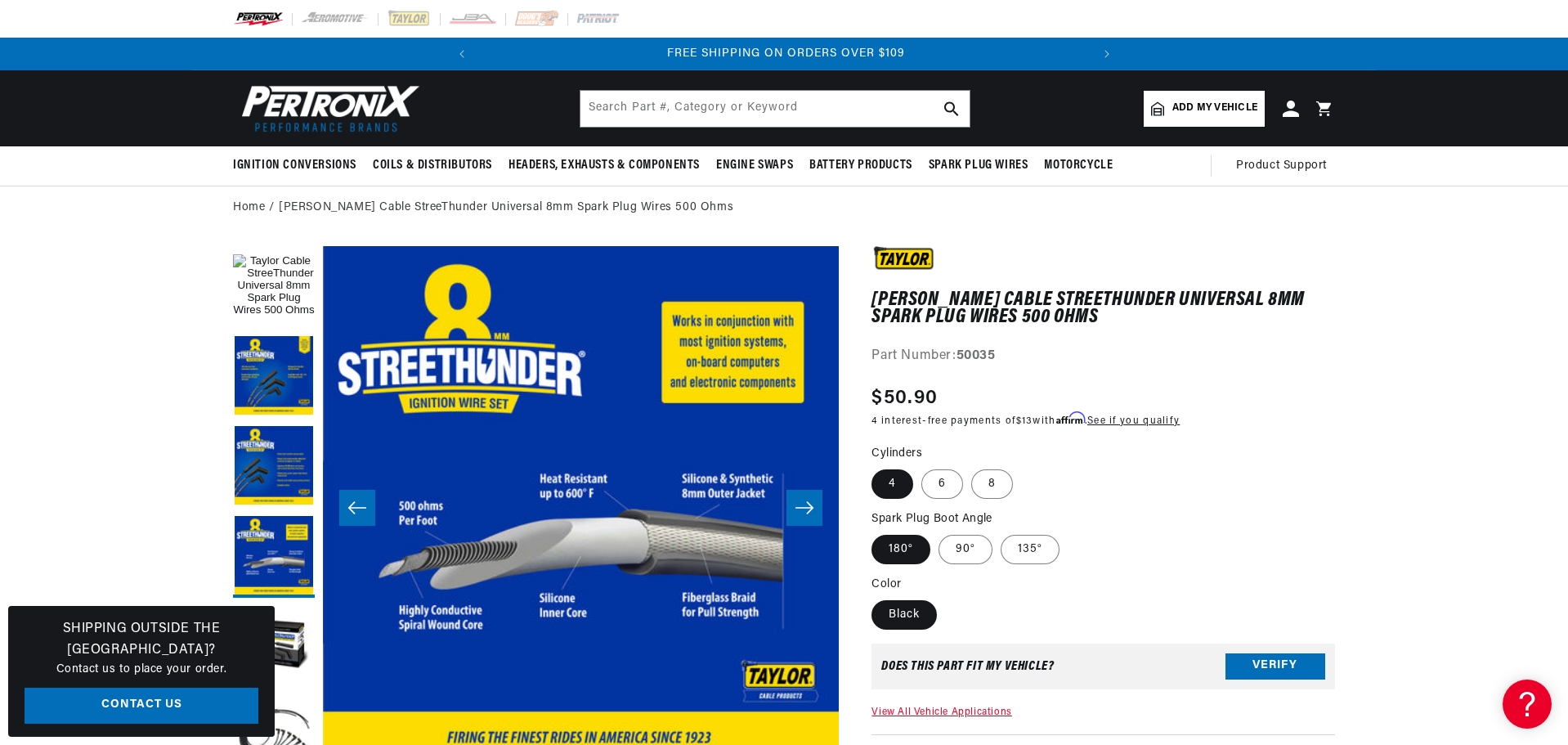
click at [798, 507] on icon "Slide right" at bounding box center [805, 507] width 18 height 12
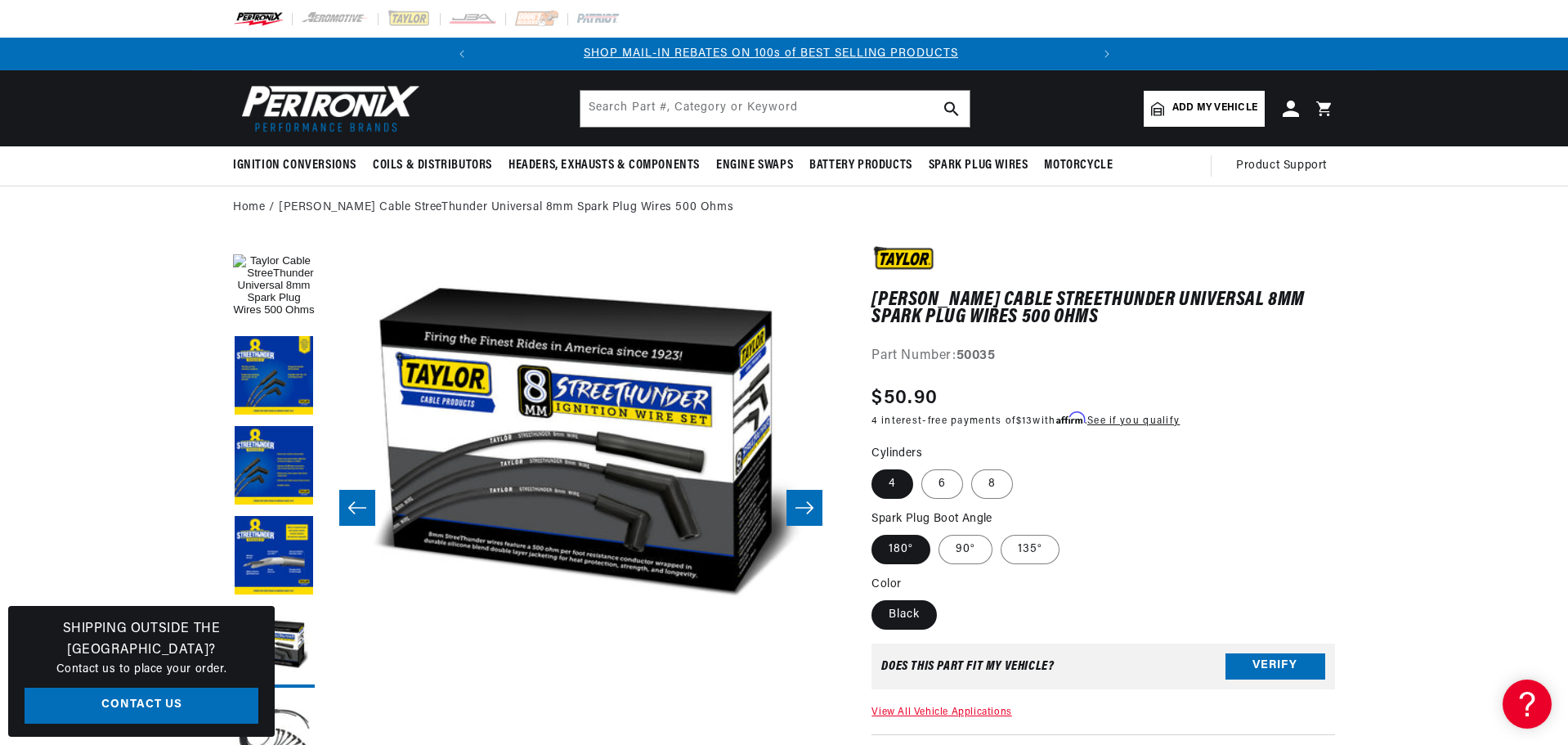
scroll to position [0, 0]
